Goal: Task Accomplishment & Management: Manage account settings

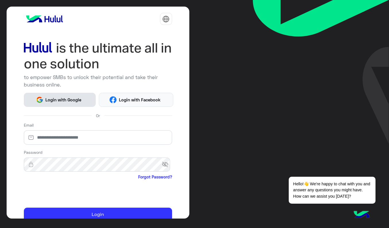
click at [76, 97] on span "Login with Google" at bounding box center [63, 100] width 40 height 7
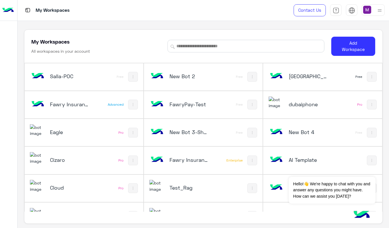
click at [57, 79] on h5 "Salla-POC" at bounding box center [69, 76] width 39 height 7
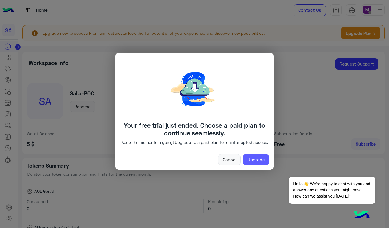
click at [262, 165] on link "Upgrade" at bounding box center [255, 159] width 26 height 11
